Goal: Information Seeking & Learning: Learn about a topic

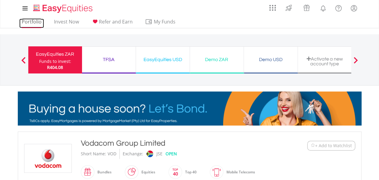
click at [30, 20] on link "Portfolio" at bounding box center [31, 23] width 25 height 9
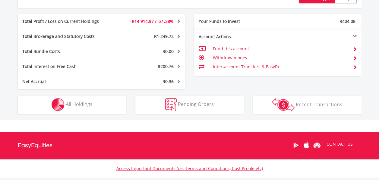
scroll to position [315, 0]
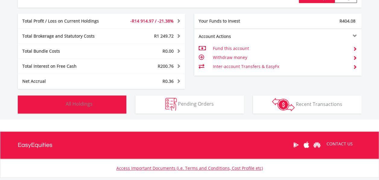
click at [73, 106] on span "All Holdings" at bounding box center [79, 104] width 27 height 7
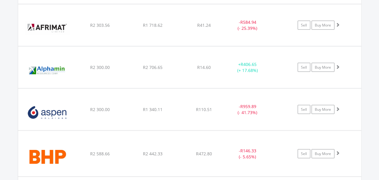
scroll to position [559, 0]
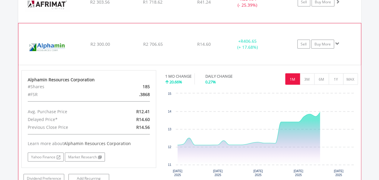
scroll to position [581, 0]
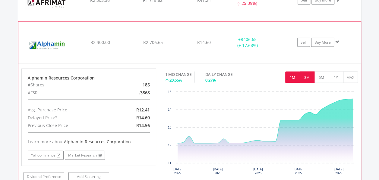
click at [305, 79] on button "3M" at bounding box center [306, 77] width 15 height 11
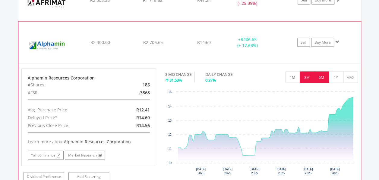
click at [320, 78] on button "6M" at bounding box center [321, 77] width 15 height 11
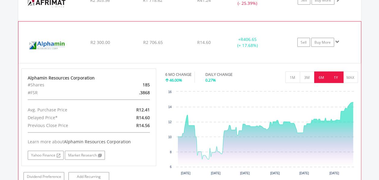
click at [335, 75] on button "1Y" at bounding box center [335, 77] width 15 height 11
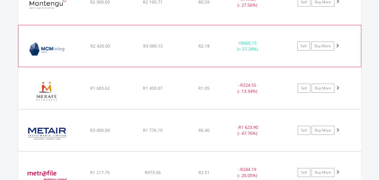
scroll to position [1136, 0]
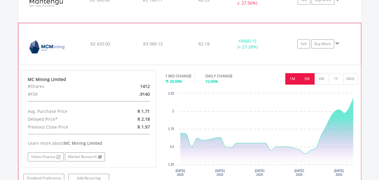
click at [309, 74] on button "3M" at bounding box center [306, 78] width 15 height 11
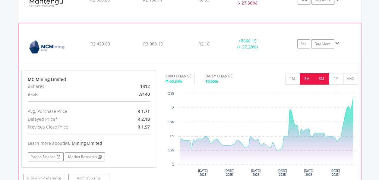
click at [323, 77] on button "6M" at bounding box center [321, 78] width 15 height 11
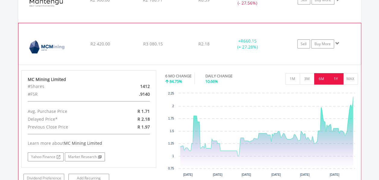
click at [336, 77] on button "1Y" at bounding box center [335, 78] width 15 height 11
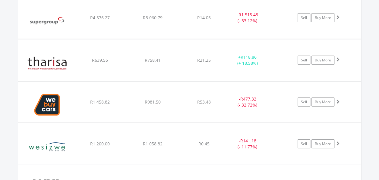
scroll to position [1969, 0]
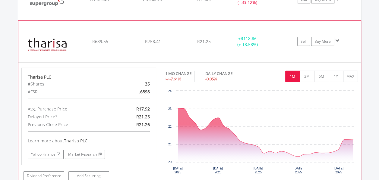
scroll to position [1991, 0]
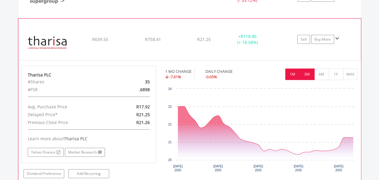
click at [310, 69] on button "3M" at bounding box center [306, 74] width 15 height 11
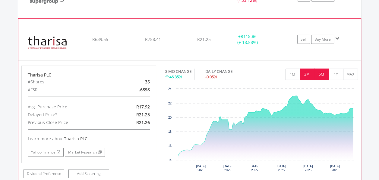
click at [327, 69] on button "6M" at bounding box center [321, 74] width 15 height 11
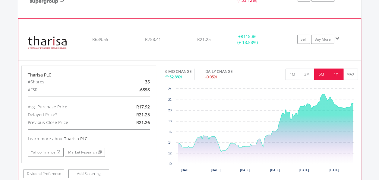
click at [336, 69] on button "1Y" at bounding box center [335, 74] width 15 height 11
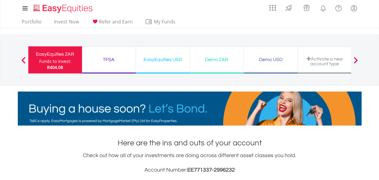
scroll to position [0, 0]
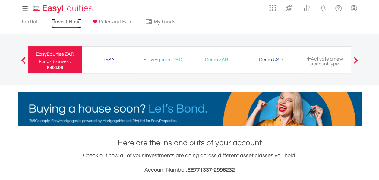
click at [64, 20] on link "Invest Now" at bounding box center [67, 23] width 30 height 9
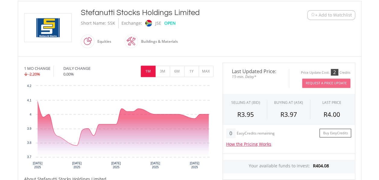
scroll to position [130, 0]
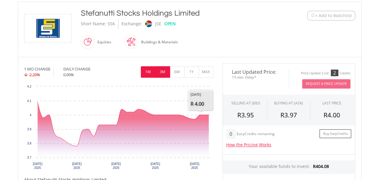
click at [167, 67] on button "3M" at bounding box center [162, 71] width 15 height 11
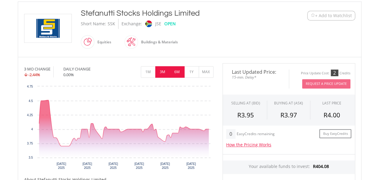
click at [178, 72] on button "6M" at bounding box center [177, 71] width 15 height 11
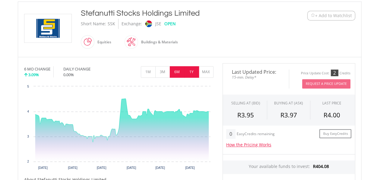
click at [192, 74] on button "1Y" at bounding box center [191, 71] width 15 height 11
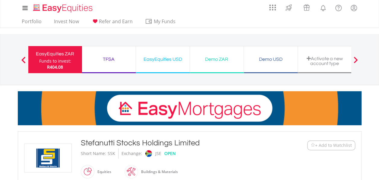
scroll to position [0, 0]
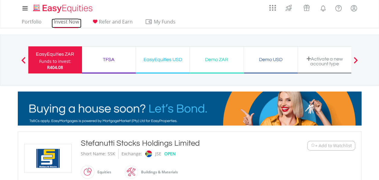
click at [69, 23] on link "Invest Now" at bounding box center [67, 23] width 30 height 9
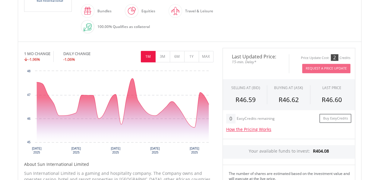
scroll to position [161, 0]
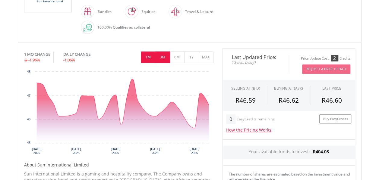
click at [163, 58] on button "3M" at bounding box center [162, 57] width 15 height 11
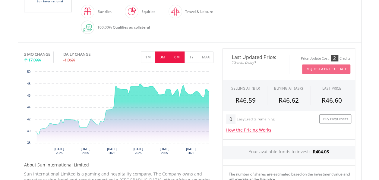
click at [177, 54] on button "6M" at bounding box center [177, 57] width 15 height 11
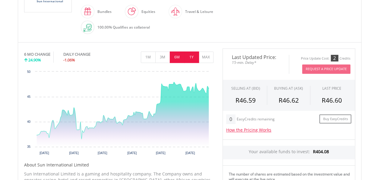
click at [193, 57] on button "1Y" at bounding box center [191, 57] width 15 height 11
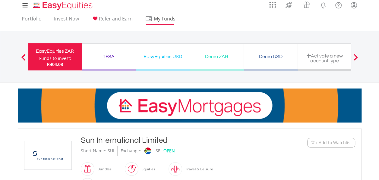
scroll to position [3, 0]
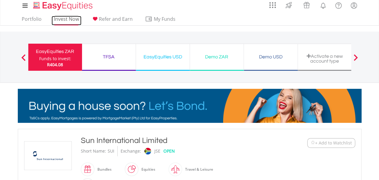
click at [65, 20] on link "Invest Now" at bounding box center [67, 20] width 30 height 9
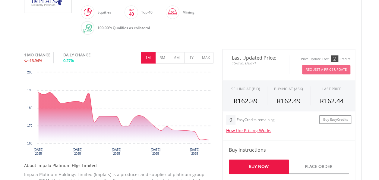
scroll to position [159, 0]
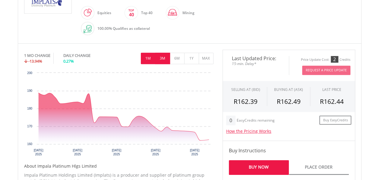
click at [161, 57] on button "3M" at bounding box center [162, 58] width 15 height 11
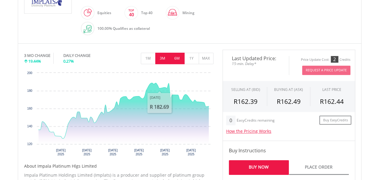
click at [180, 61] on button "6M" at bounding box center [177, 58] width 15 height 11
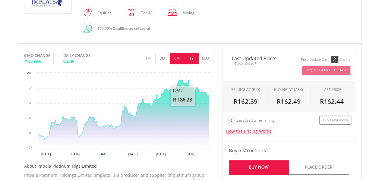
click at [192, 61] on button "1Y" at bounding box center [191, 58] width 15 height 11
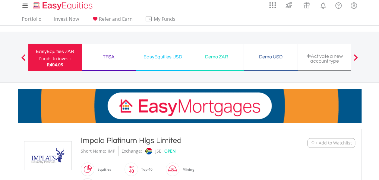
scroll to position [2, 0]
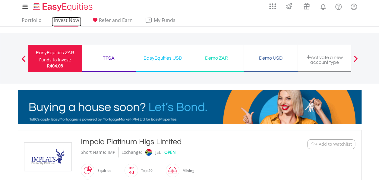
click at [71, 19] on link "Invest Now" at bounding box center [67, 21] width 30 height 9
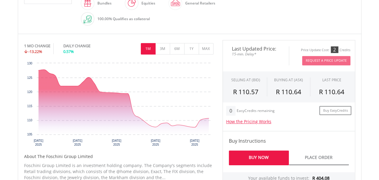
scroll to position [157, 0]
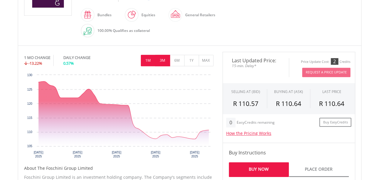
click at [162, 61] on button "3M" at bounding box center [162, 60] width 15 height 11
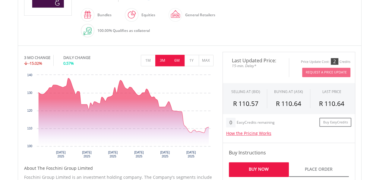
click at [177, 61] on button "6M" at bounding box center [177, 60] width 15 height 11
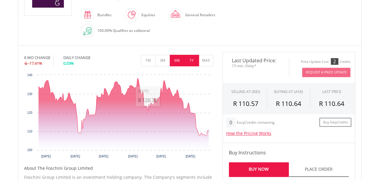
click at [192, 55] on button "1Y" at bounding box center [191, 60] width 15 height 11
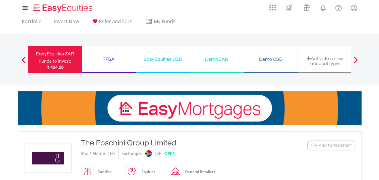
scroll to position [0, 0]
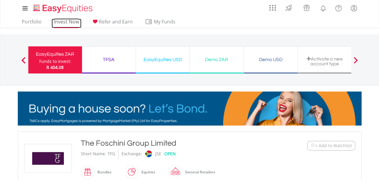
click at [71, 25] on link "Invest Now" at bounding box center [67, 23] width 30 height 9
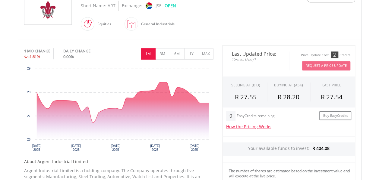
scroll to position [148, 0]
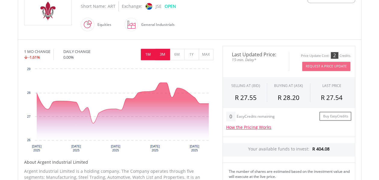
click at [164, 51] on button "3M" at bounding box center [162, 54] width 15 height 11
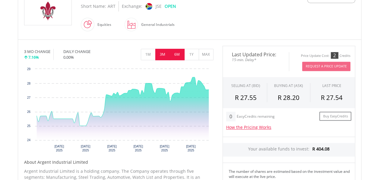
click at [180, 53] on button "6M" at bounding box center [177, 54] width 15 height 11
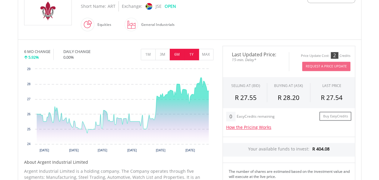
click at [194, 52] on button "1Y" at bounding box center [191, 54] width 15 height 11
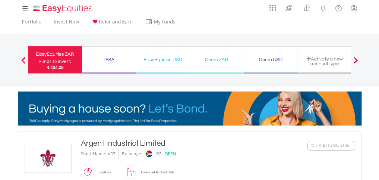
scroll to position [0, 0]
click at [68, 20] on link "Invest Now" at bounding box center [67, 23] width 30 height 9
